Goal: Answer question/provide support

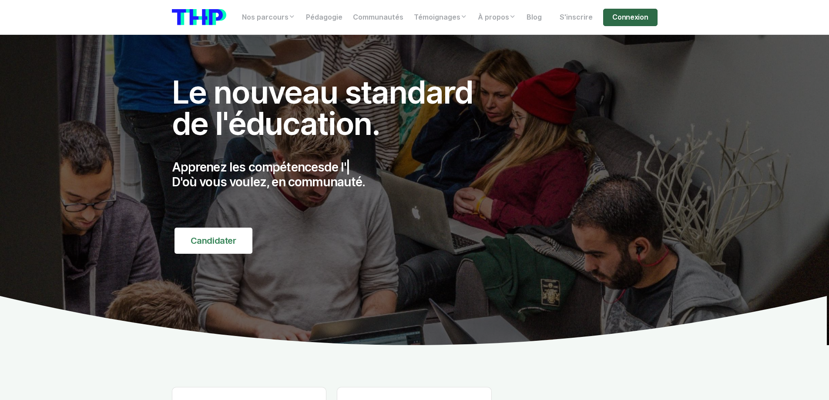
click at [624, 10] on link "Connexion" at bounding box center [630, 17] width 54 height 17
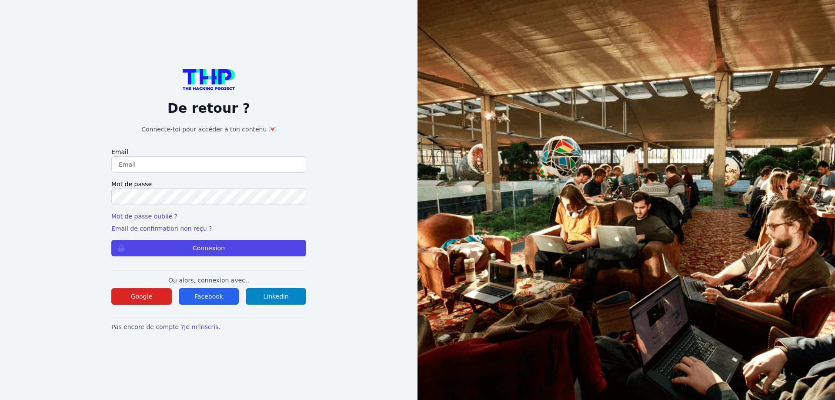
click at [146, 162] on input "email" at bounding box center [208, 164] width 195 height 17
type input "[PERSON_NAME][EMAIL_ADDRESS][PERSON_NAME][DOMAIN_NAME]"
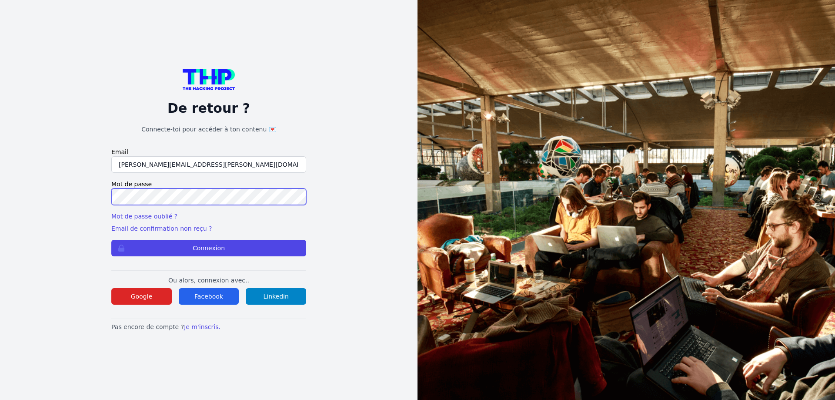
click at [111, 240] on button "Connexion" at bounding box center [208, 248] width 195 height 17
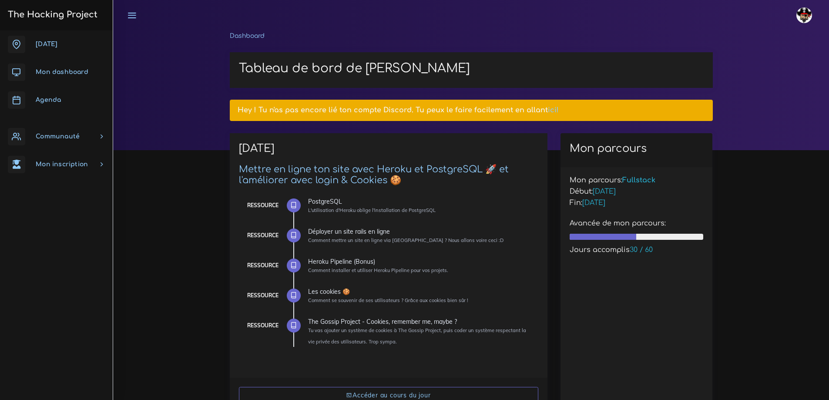
click at [77, 135] on span "Communauté" at bounding box center [58, 136] width 44 height 7
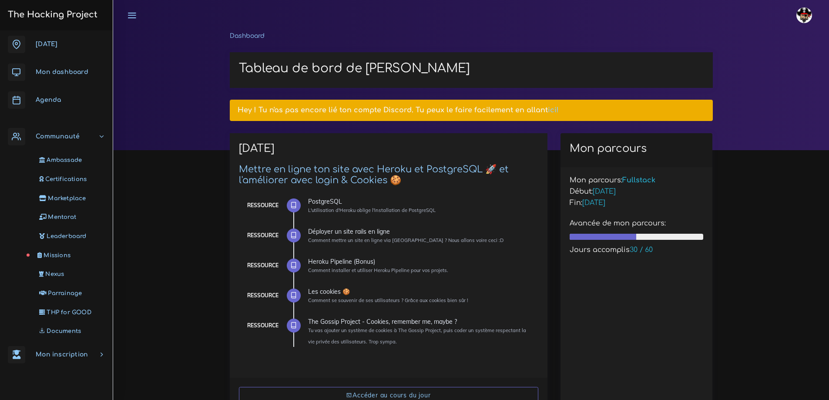
click at [54, 254] on span "Missions" at bounding box center [56, 255] width 27 height 7
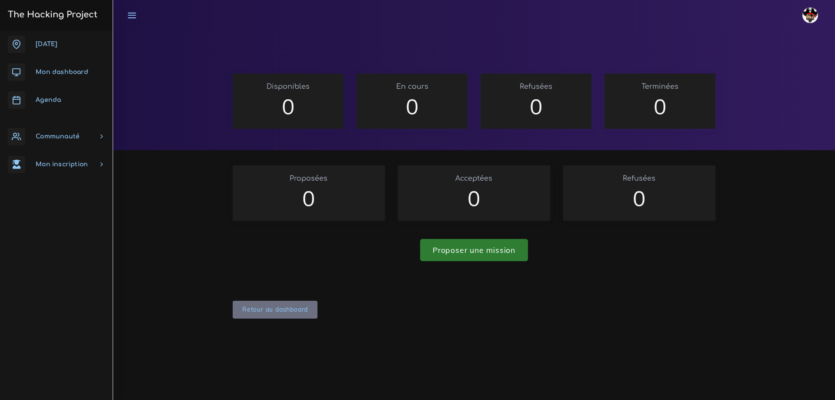
click at [58, 134] on span "Communauté" at bounding box center [58, 136] width 44 height 7
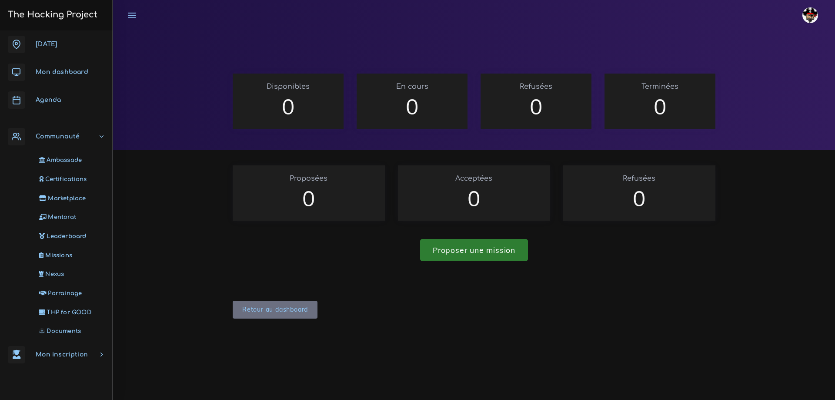
click at [46, 48] on link "Aujourd'hui" at bounding box center [56, 44] width 113 height 28
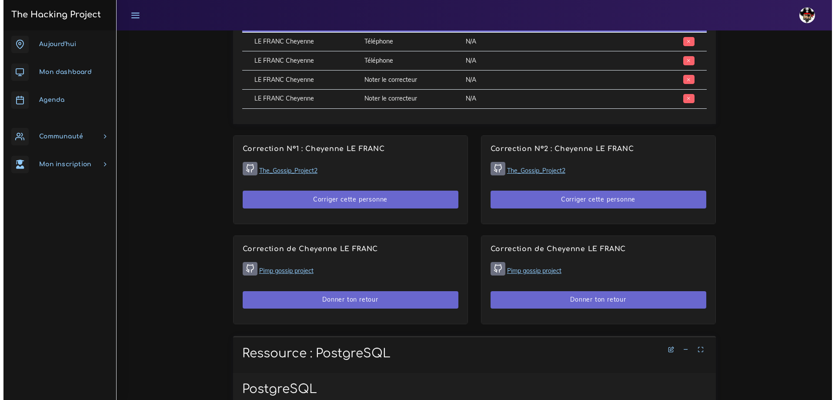
scroll to position [478, 0]
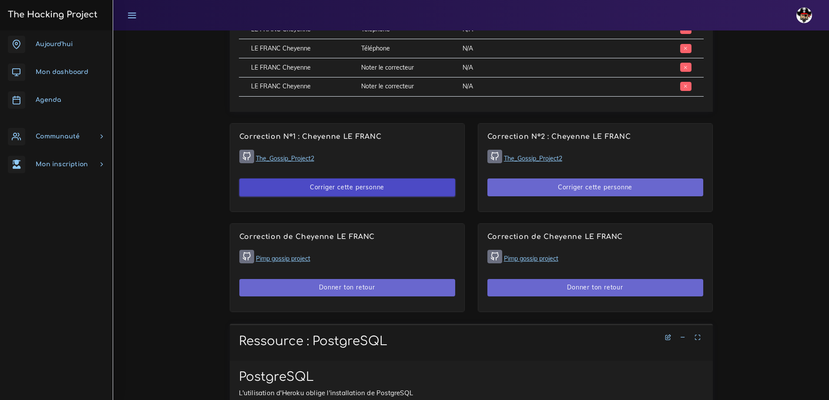
click at [342, 189] on button "Corriger cette personne" at bounding box center [347, 187] width 216 height 18
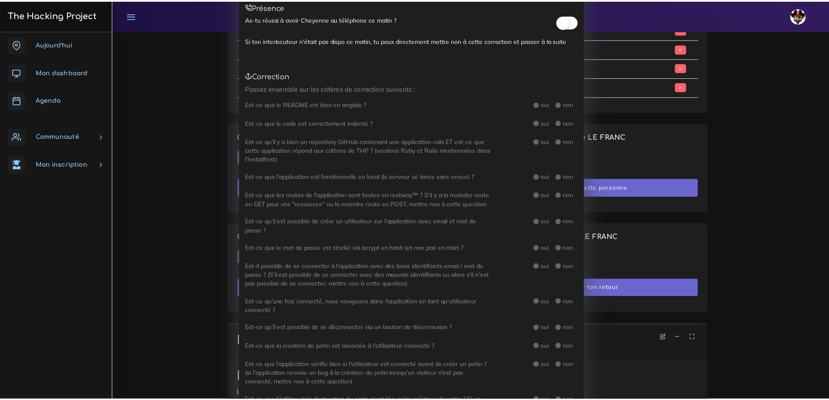
scroll to position [0, 0]
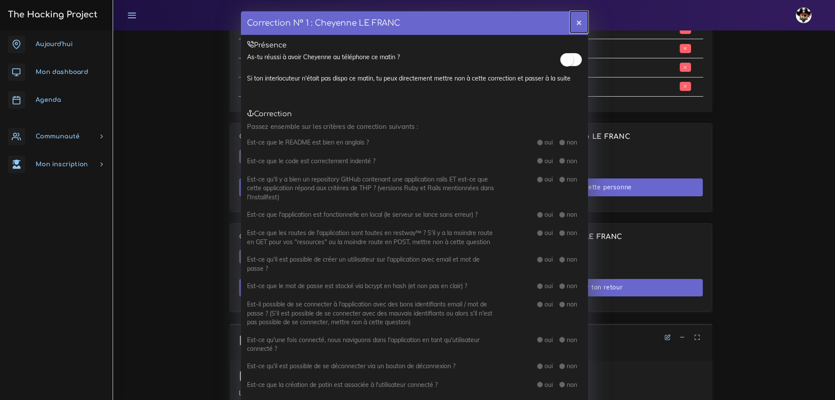
click at [572, 22] on button "×" at bounding box center [579, 21] width 18 height 21
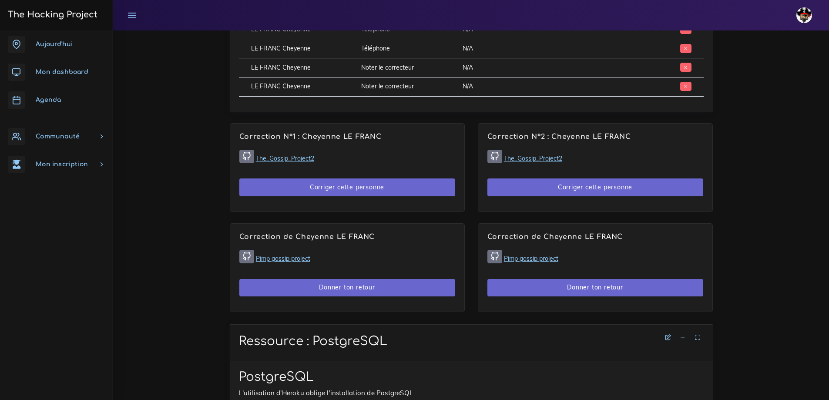
click at [297, 157] on link "The_Gossip_Project2" at bounding box center [285, 158] width 58 height 8
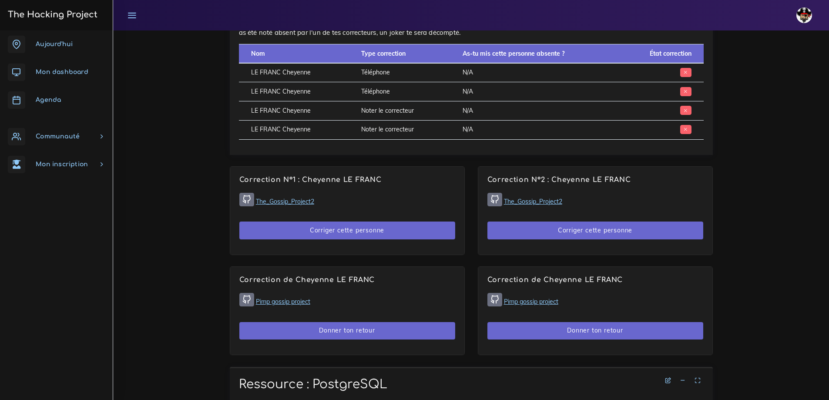
scroll to position [435, 0]
